Goal: Task Accomplishment & Management: Use online tool/utility

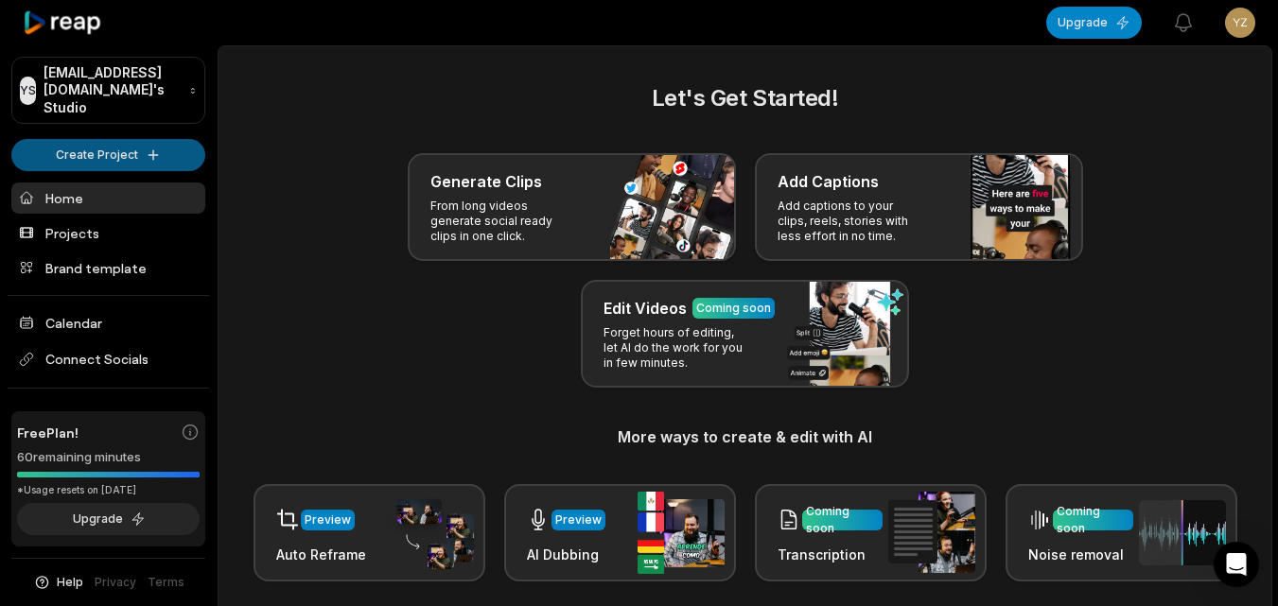
click at [141, 151] on html "YS [EMAIL_ADDRESS][DOMAIN_NAME]'s Studio Create Project Home Projects Brand tem…" at bounding box center [639, 303] width 1278 height 606
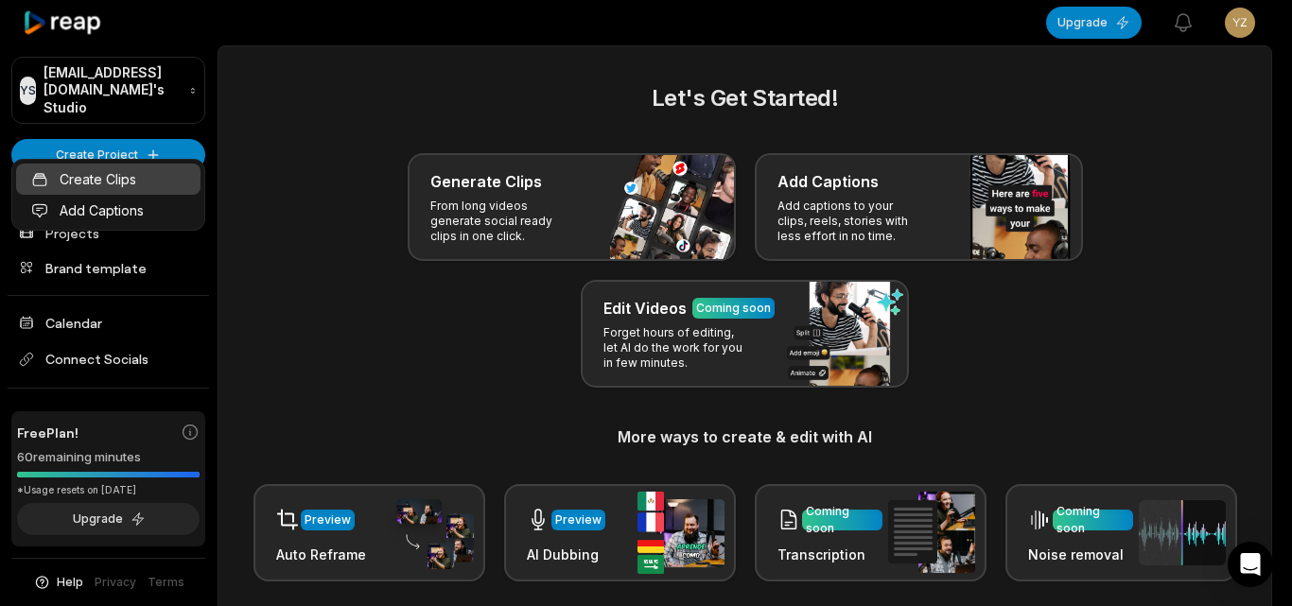
click at [152, 183] on link "Create Clips" at bounding box center [108, 179] width 184 height 31
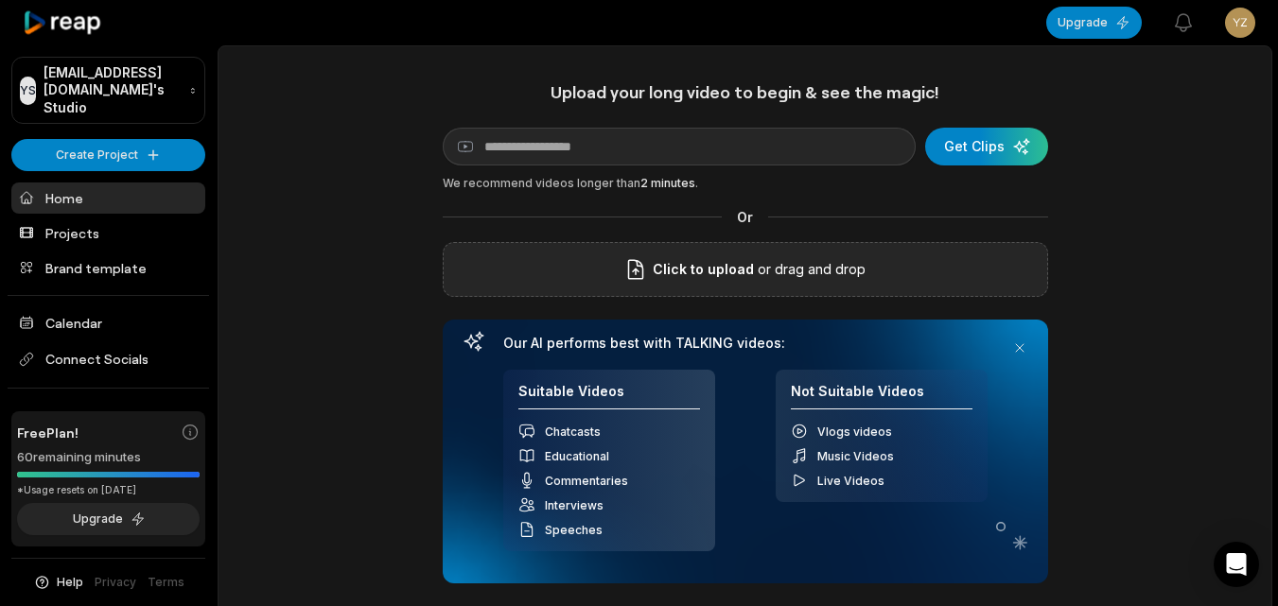
click at [636, 281] on icon at bounding box center [635, 269] width 23 height 23
click at [0, 0] on input "Click to upload" at bounding box center [0, 0] width 0 height 0
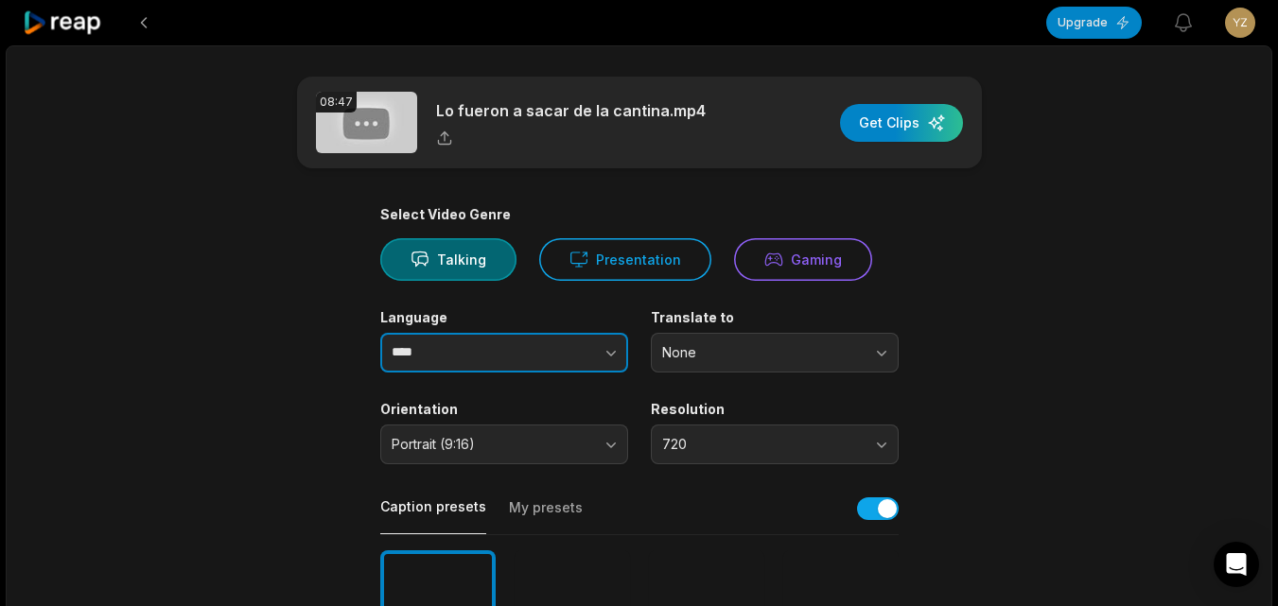
click at [497, 357] on input "****" at bounding box center [504, 353] width 248 height 40
drag, startPoint x: 600, startPoint y: 346, endPoint x: 634, endPoint y: 355, distance: 35.1
click at [600, 347] on button "button" at bounding box center [573, 353] width 108 height 40
type input "*******"
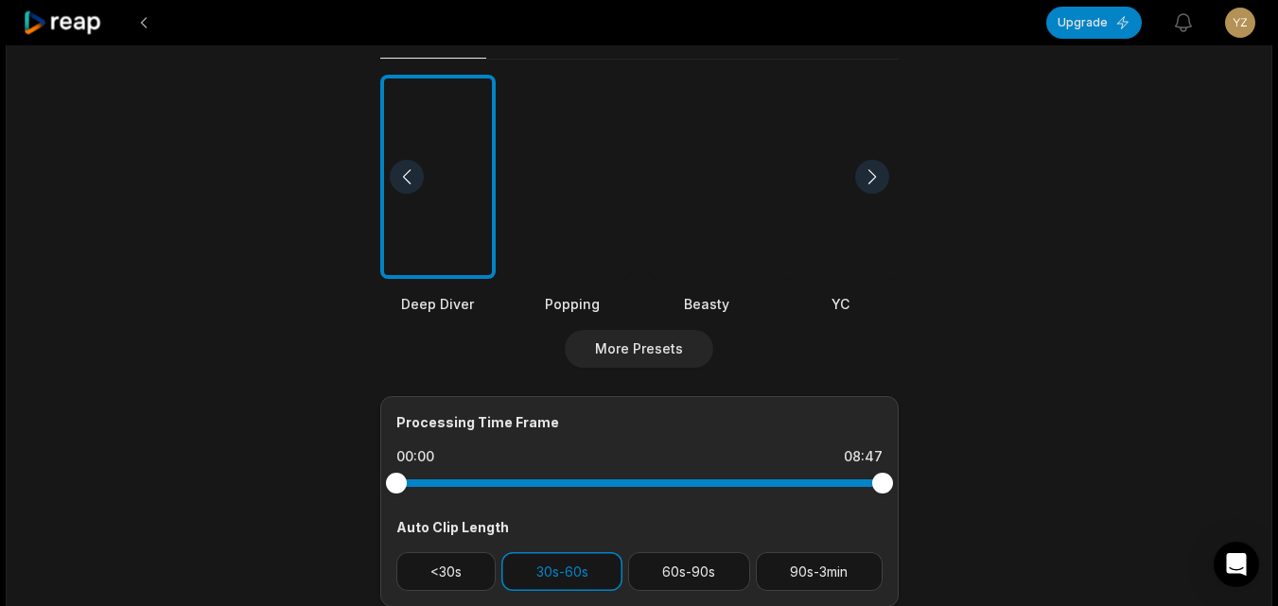
scroll to position [757, 0]
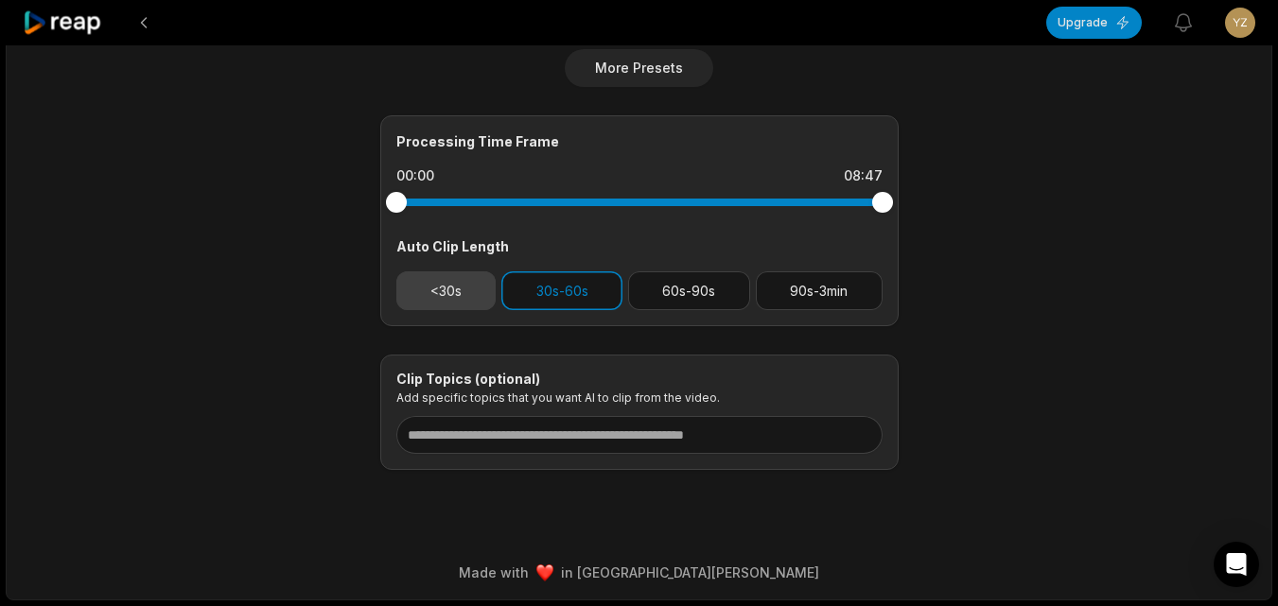
click at [433, 291] on button "<30s" at bounding box center [446, 290] width 100 height 39
click at [545, 299] on button "30s-60s" at bounding box center [561, 290] width 121 height 39
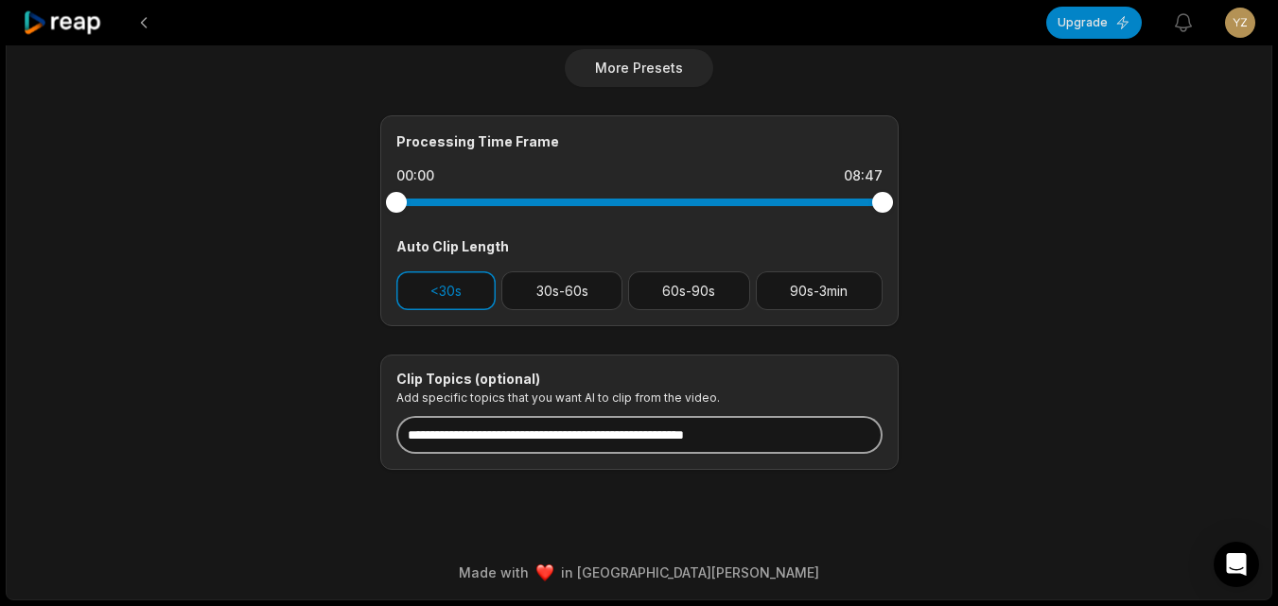
click at [574, 440] on input at bounding box center [639, 435] width 486 height 38
paste input "**********"
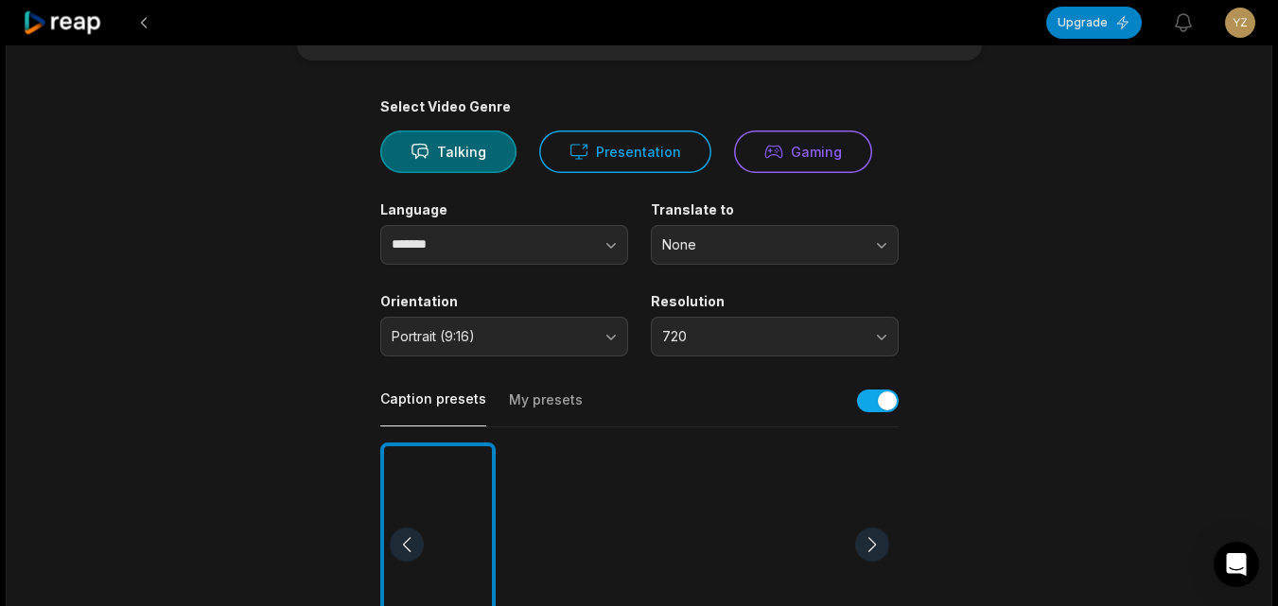
scroll to position [95, 0]
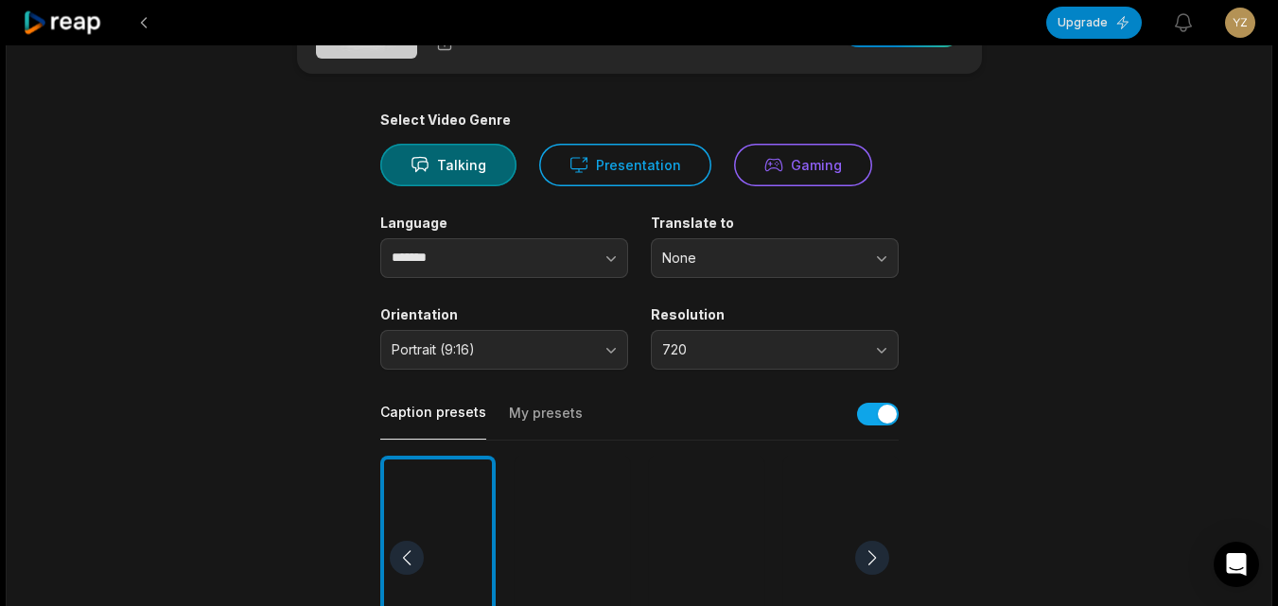
type input "**********"
click at [700, 516] on div at bounding box center [706, 558] width 115 height 205
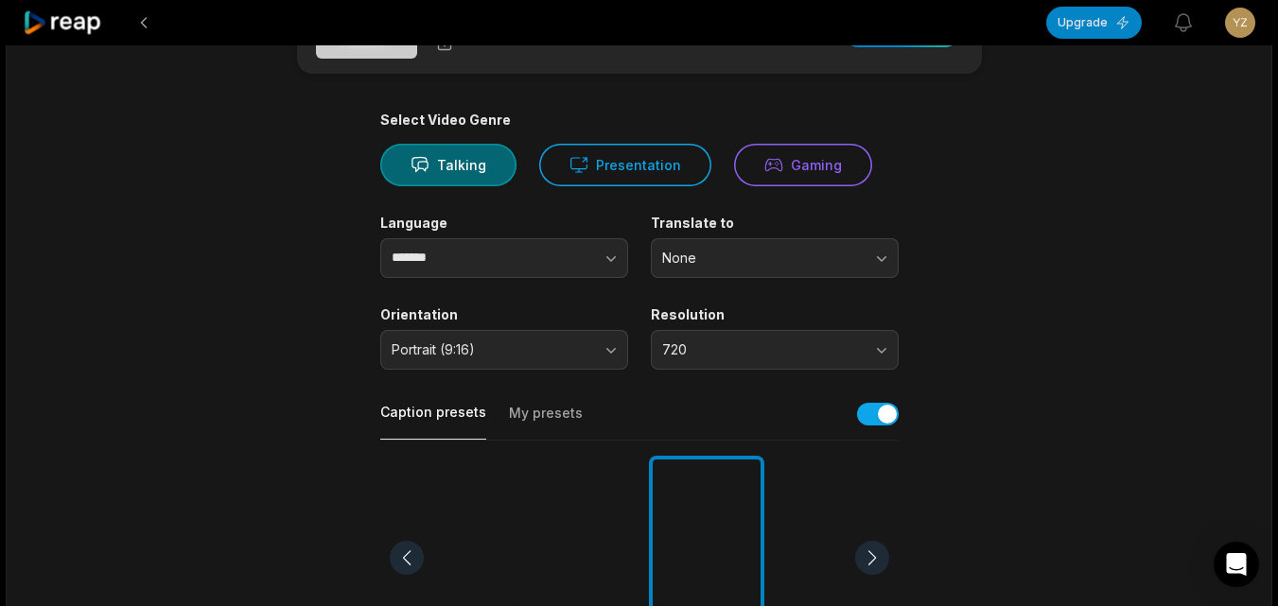
scroll to position [0, 0]
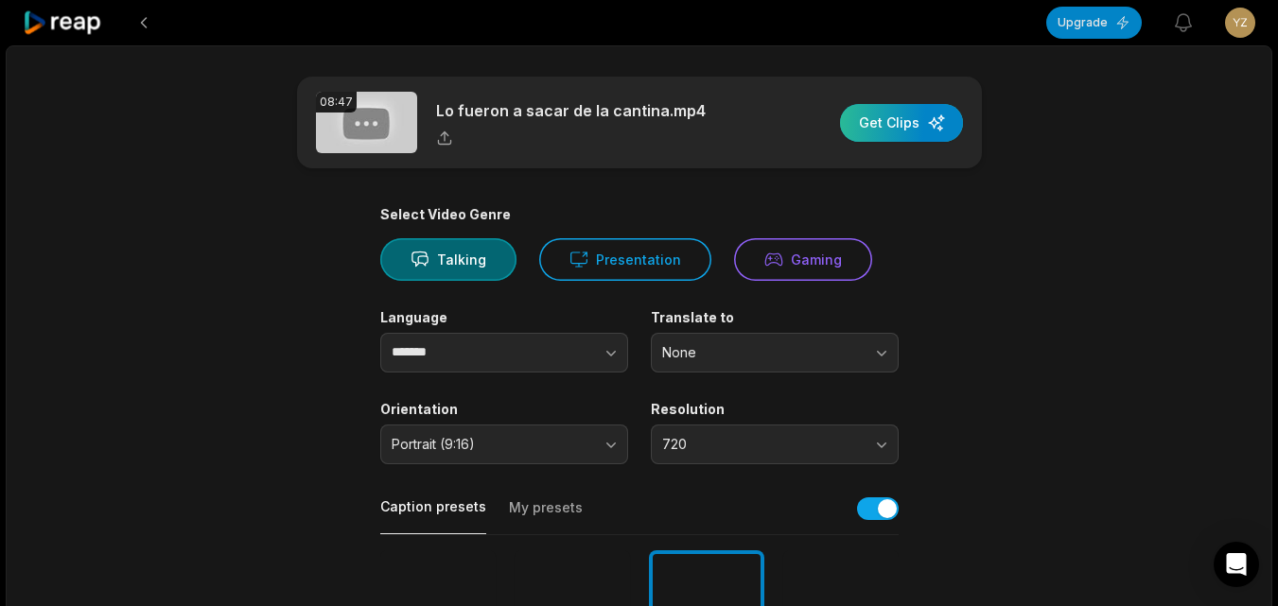
click at [873, 114] on div "button" at bounding box center [901, 123] width 123 height 38
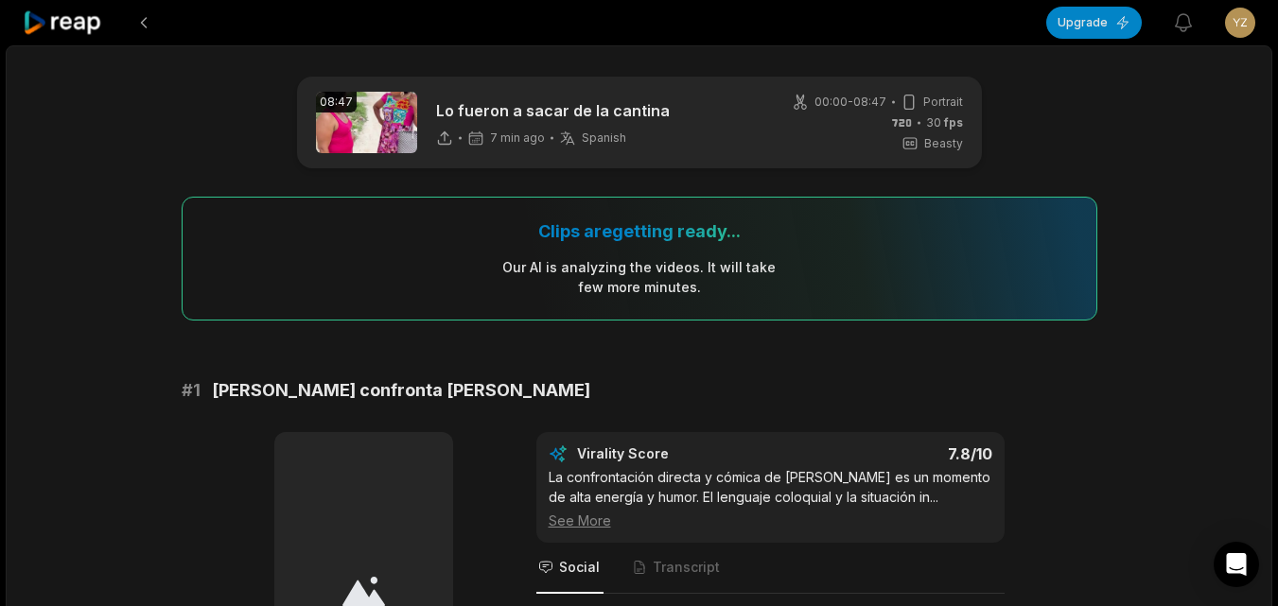
click at [60, 30] on icon at bounding box center [63, 23] width 80 height 26
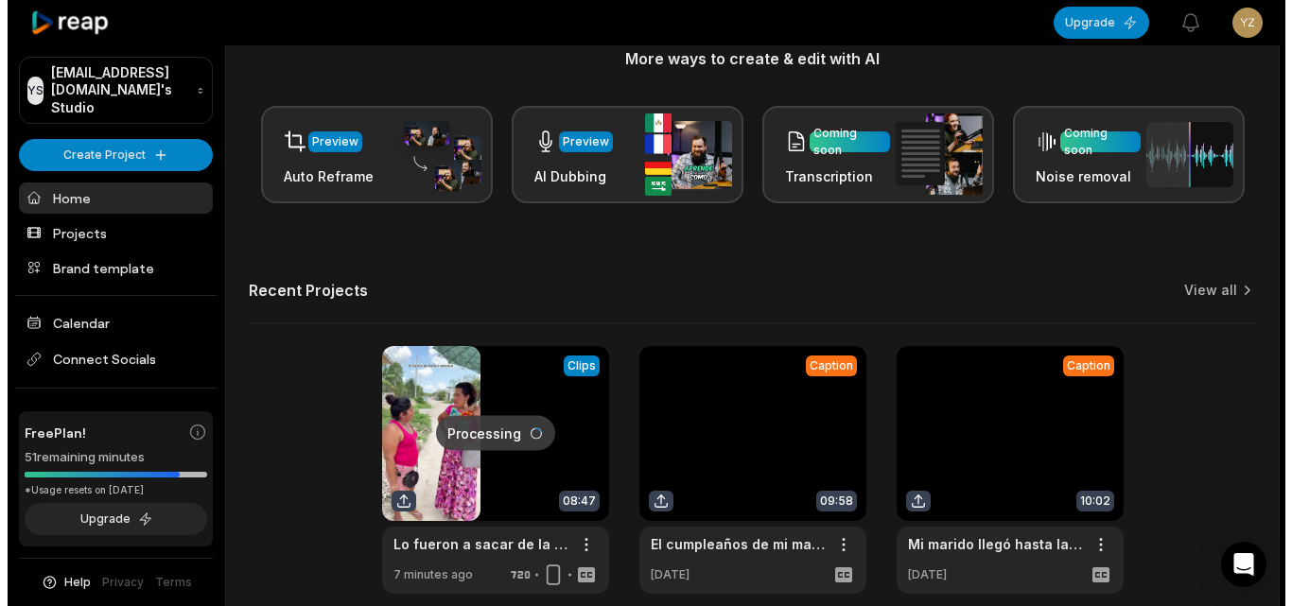
scroll to position [464, 0]
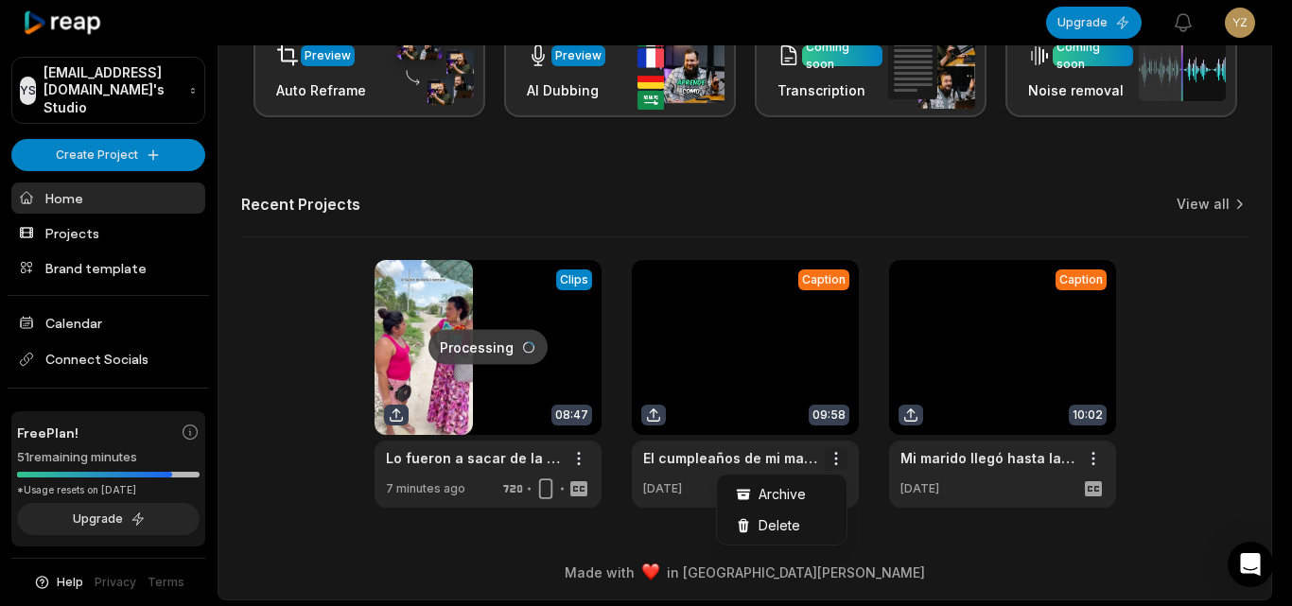
click at [794, 531] on span "Delete" at bounding box center [780, 525] width 42 height 20
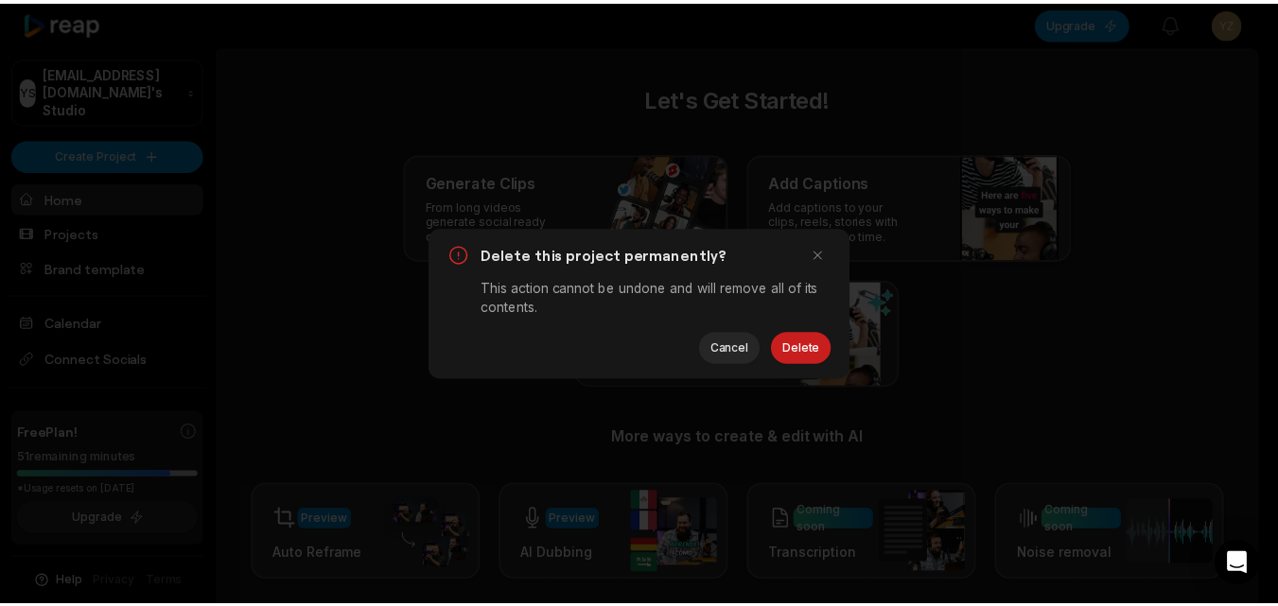
scroll to position [0, 0]
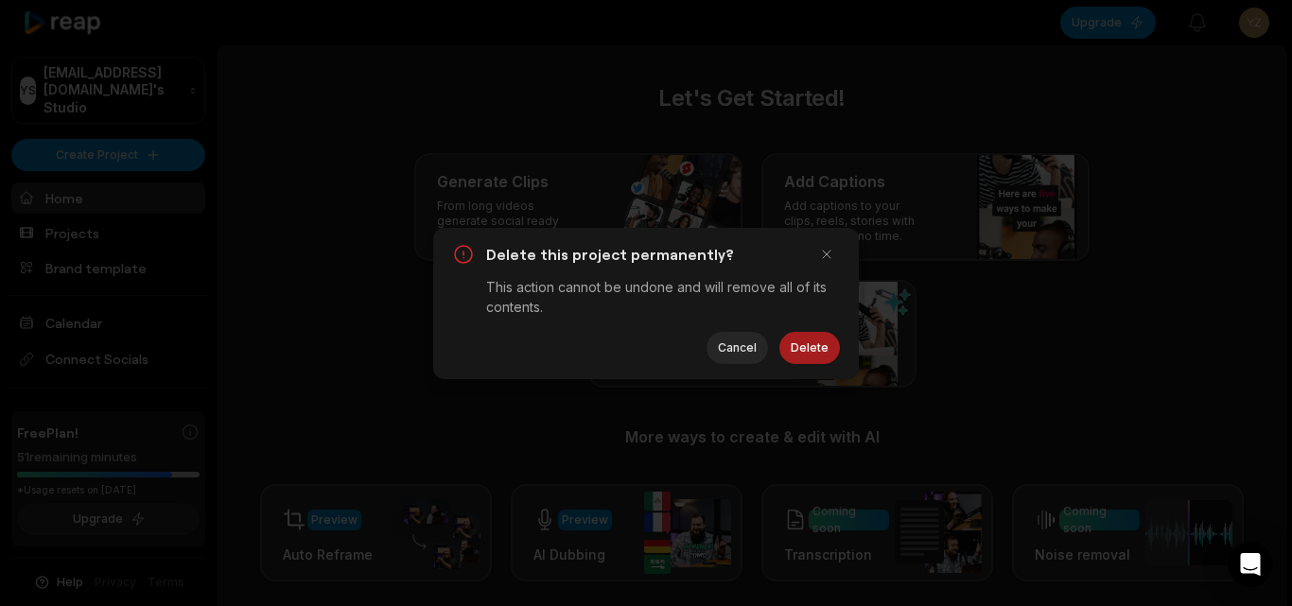
click at [809, 351] on button "Delete" at bounding box center [809, 348] width 61 height 32
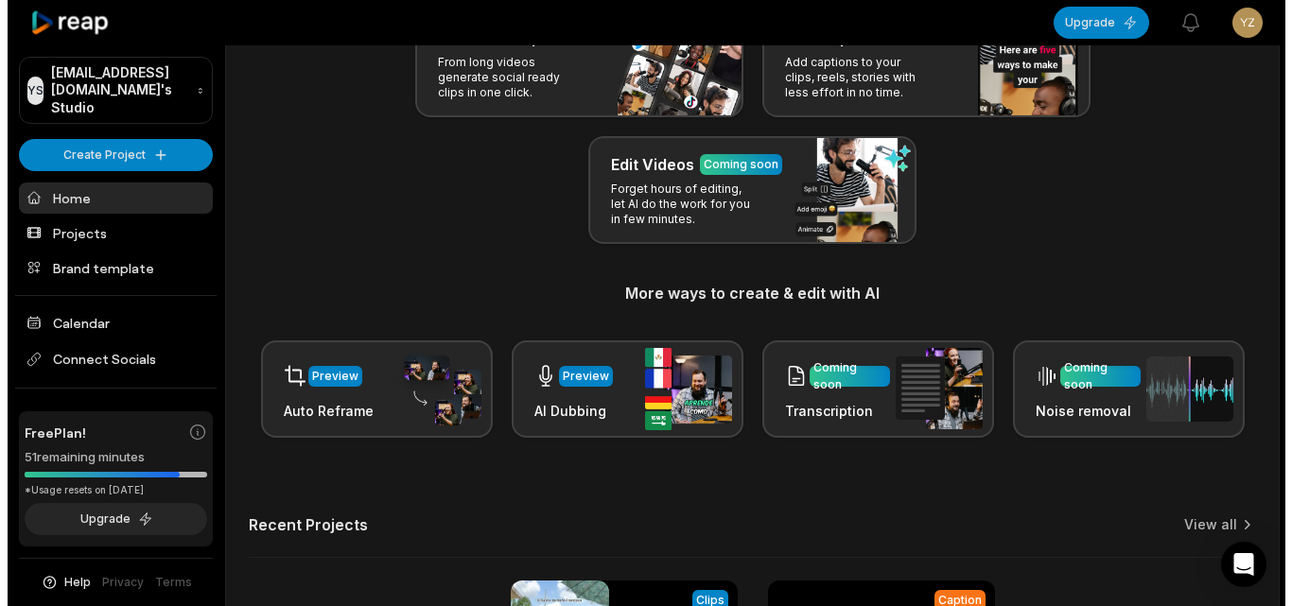
scroll to position [378, 0]
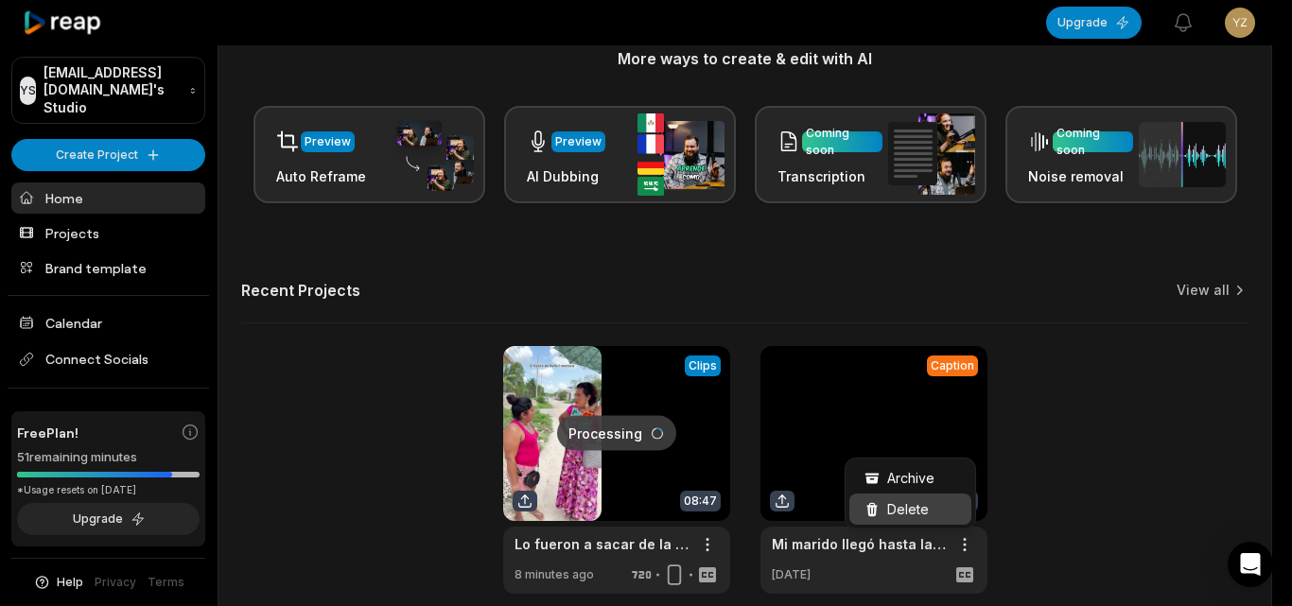
click at [915, 504] on span "Delete" at bounding box center [908, 509] width 42 height 20
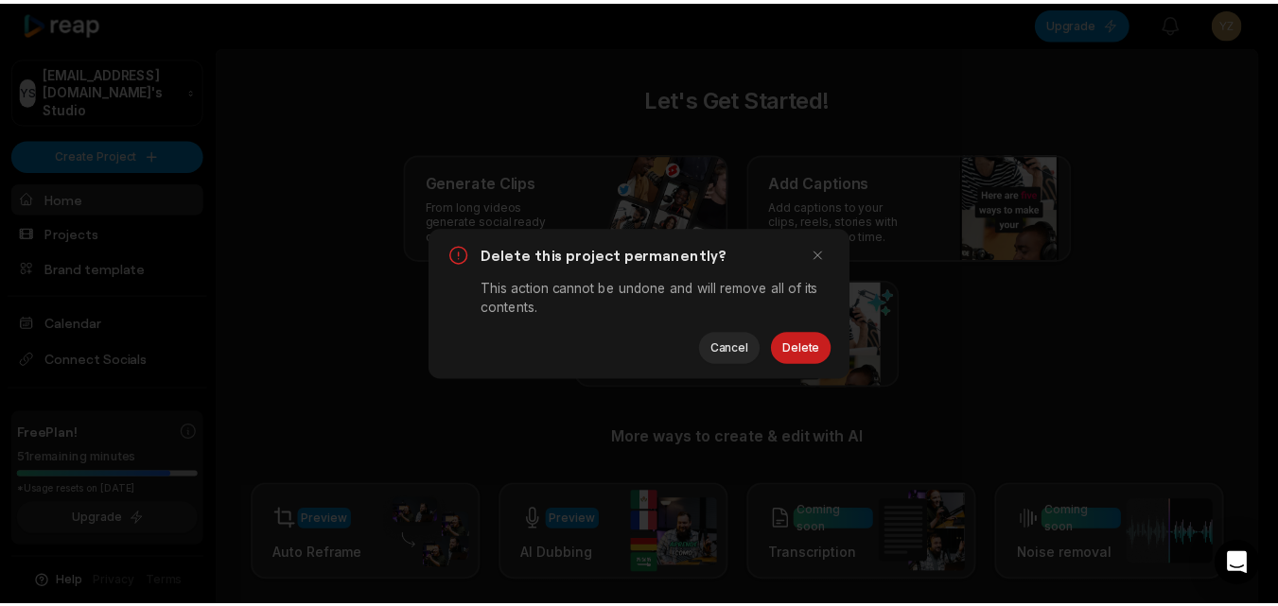
scroll to position [0, 0]
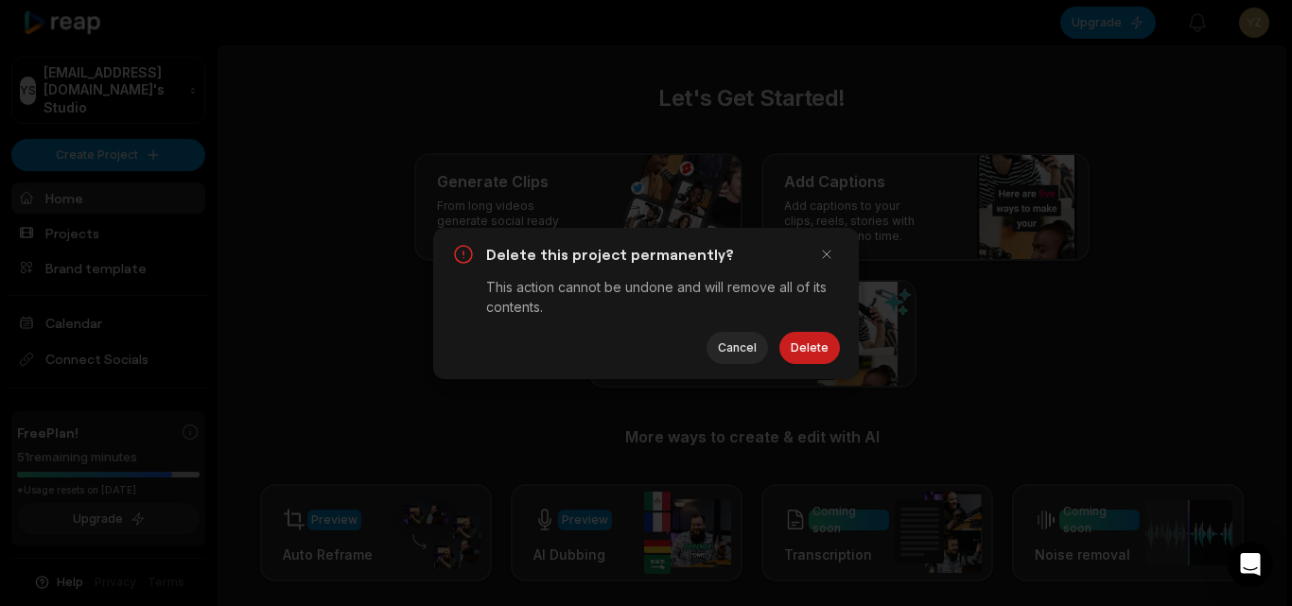
click at [811, 350] on button "Delete" at bounding box center [809, 348] width 61 height 32
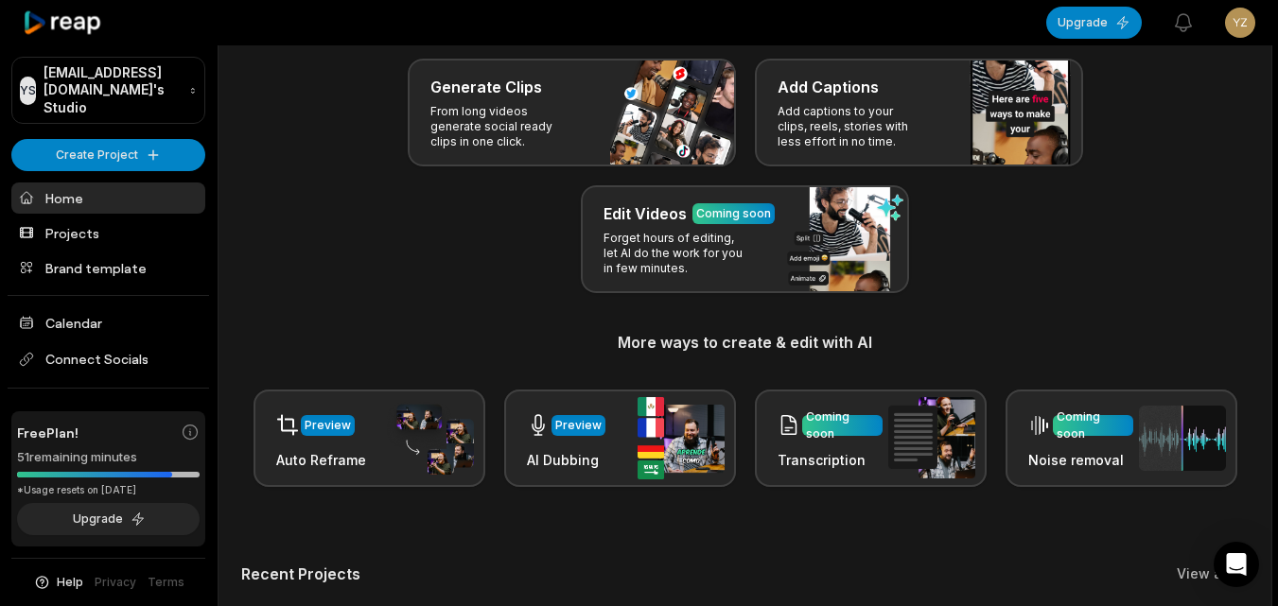
scroll to position [464, 0]
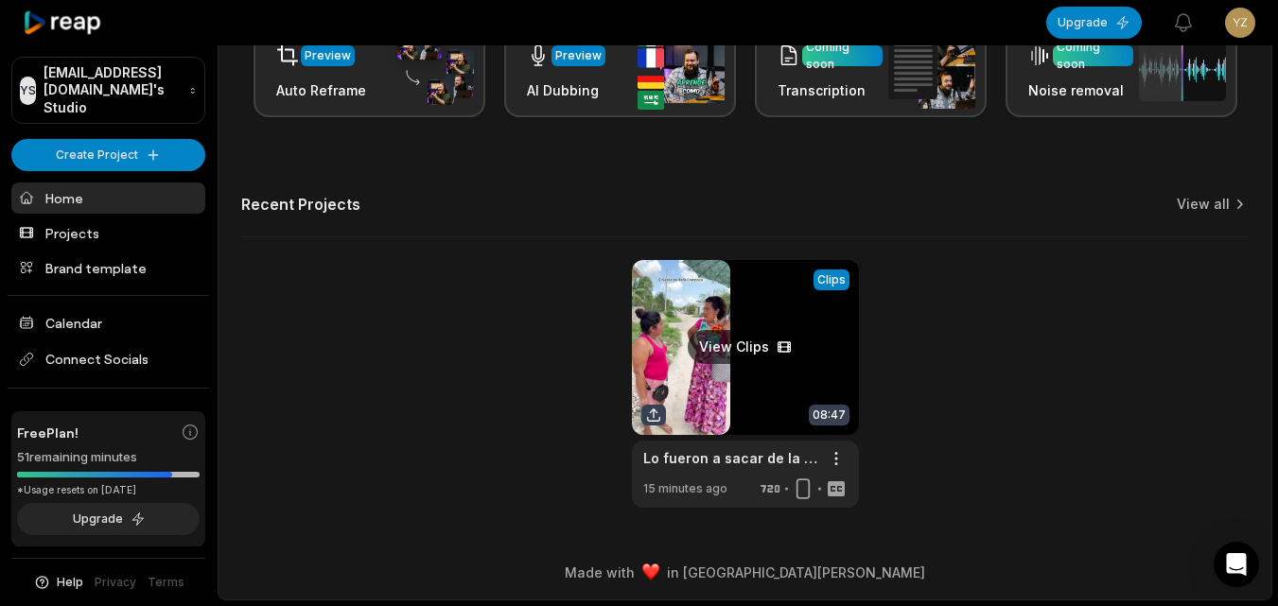
click at [776, 401] on link at bounding box center [745, 384] width 227 height 248
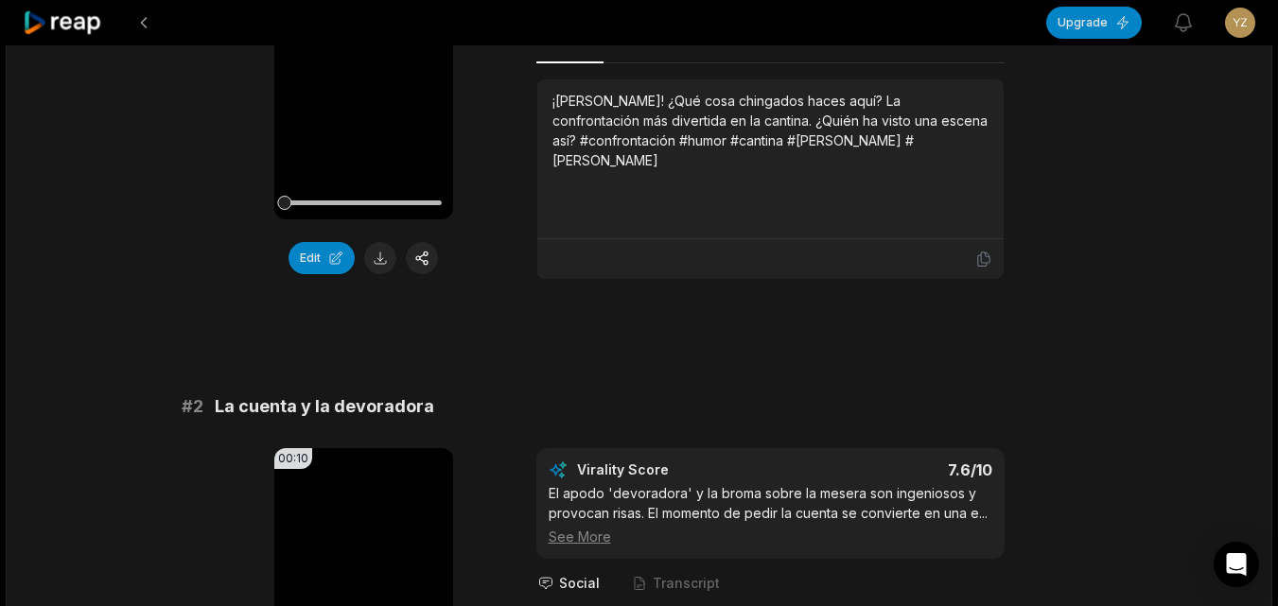
scroll to position [226, 0]
